Goal: Information Seeking & Learning: Find specific fact

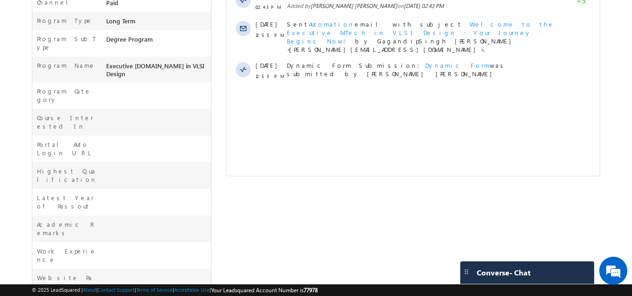
scroll to position [324, 0]
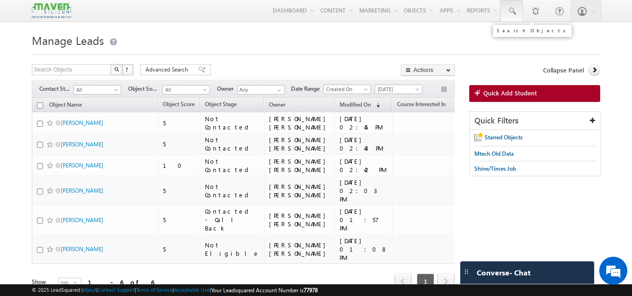
click at [513, 15] on span at bounding box center [511, 11] width 9 height 9
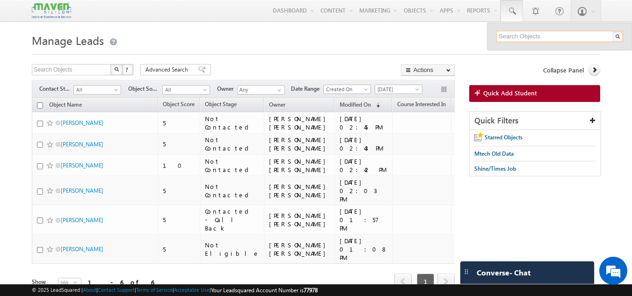
click at [511, 36] on input "text" at bounding box center [560, 36] width 127 height 11
paste input "90909 02017"
click at [518, 32] on input "90909 02017" at bounding box center [560, 36] width 127 height 11
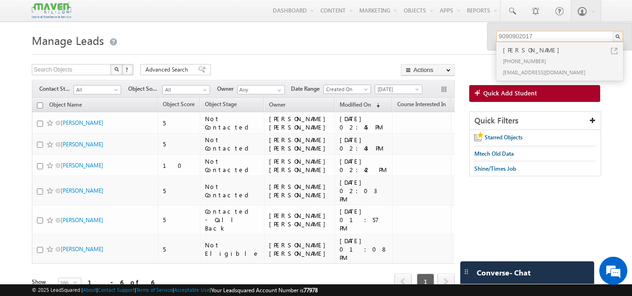
type input "9090902017"
click at [521, 57] on div "[PHONE_NUMBER]" at bounding box center [563, 60] width 125 height 11
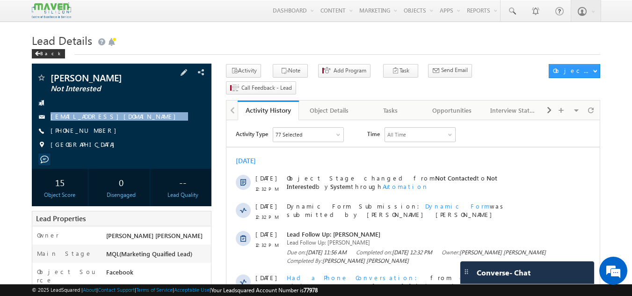
drag, startPoint x: 139, startPoint y: 117, endPoint x: 140, endPoint y: 132, distance: 14.6
click at [140, 132] on div "[PERSON_NAME] Not Interested [EMAIL_ADDRESS][DOMAIN_NAME] [PHONE_NUMBER] [GEOGR…" at bounding box center [122, 113] width 171 height 81
copy div "[EMAIL_ADDRESS][DOMAIN_NAME]"
